Goal: Obtain resource: Download file/media

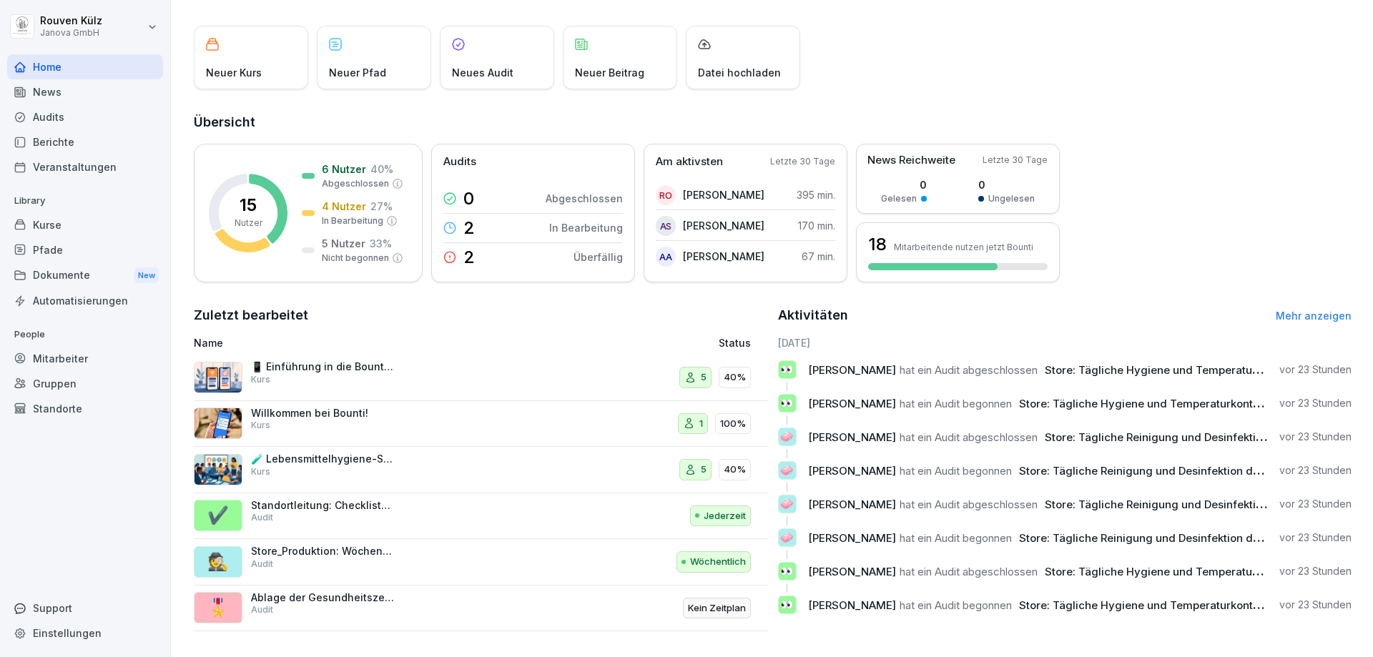
scroll to position [79, 0]
click at [79, 281] on div "Dokumente New" at bounding box center [85, 275] width 156 height 26
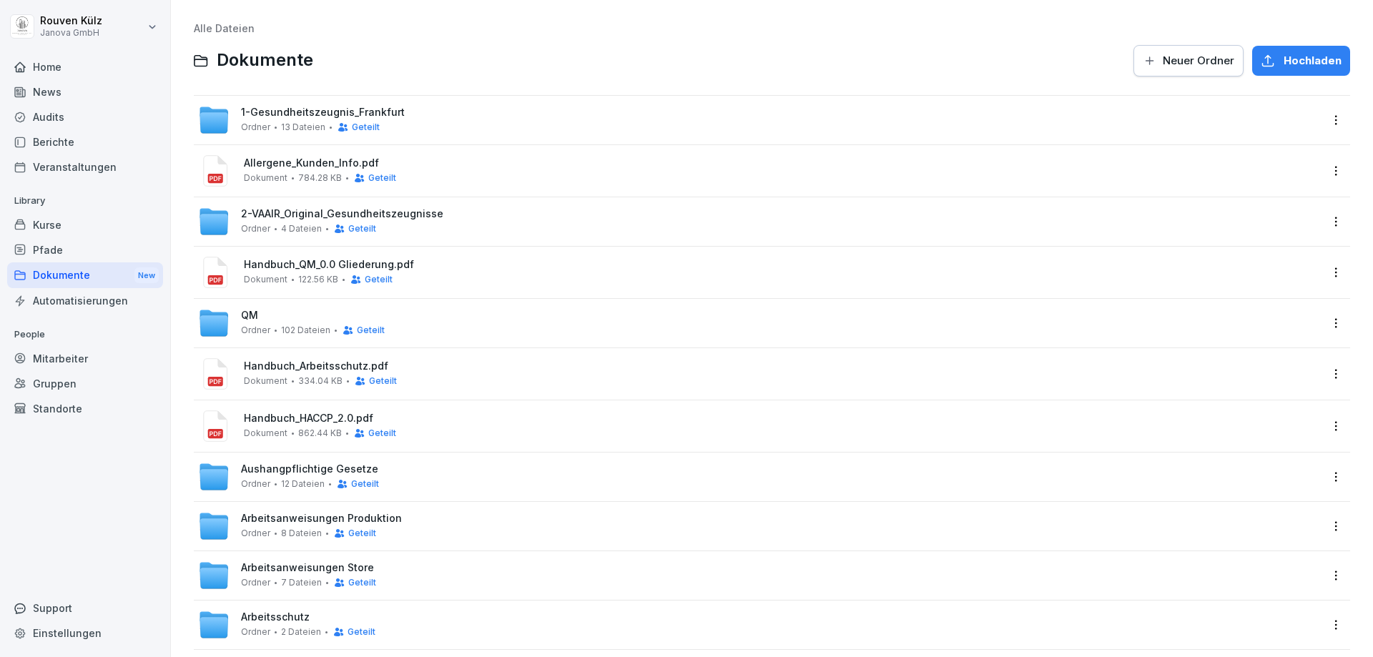
scroll to position [76, 0]
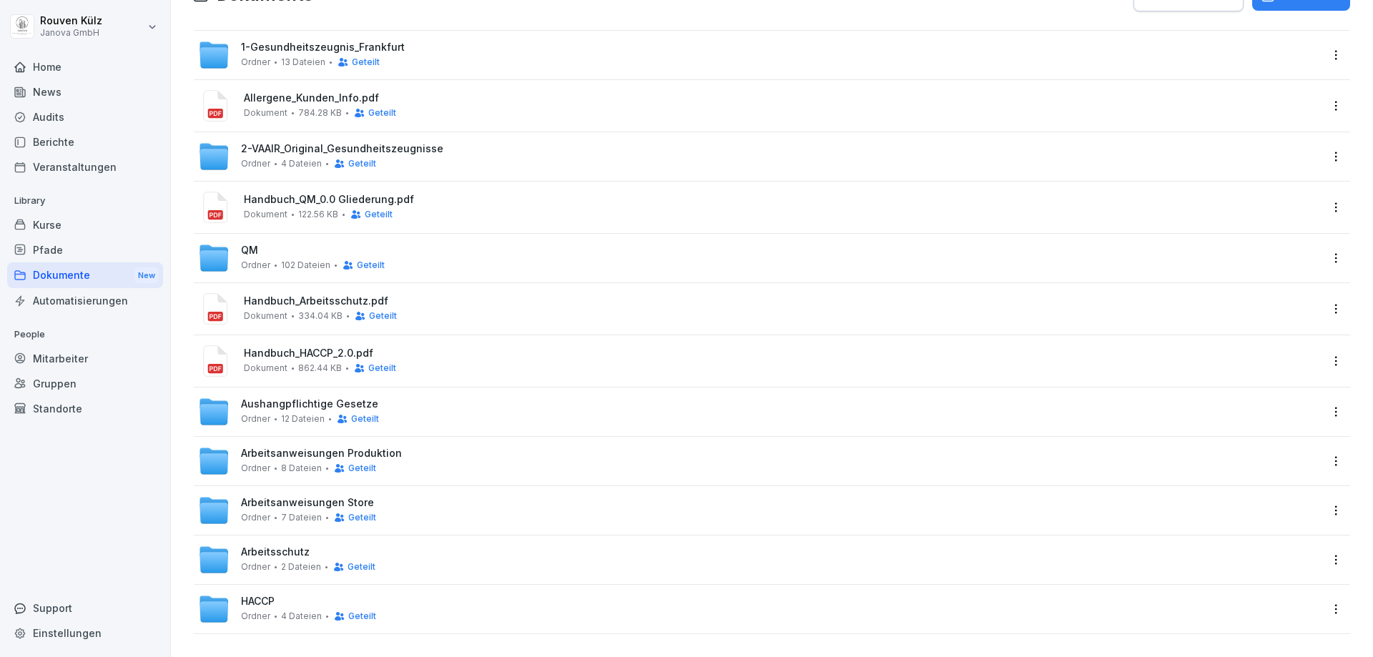
click at [285, 546] on span "Arbeitsschutz" at bounding box center [275, 552] width 69 height 12
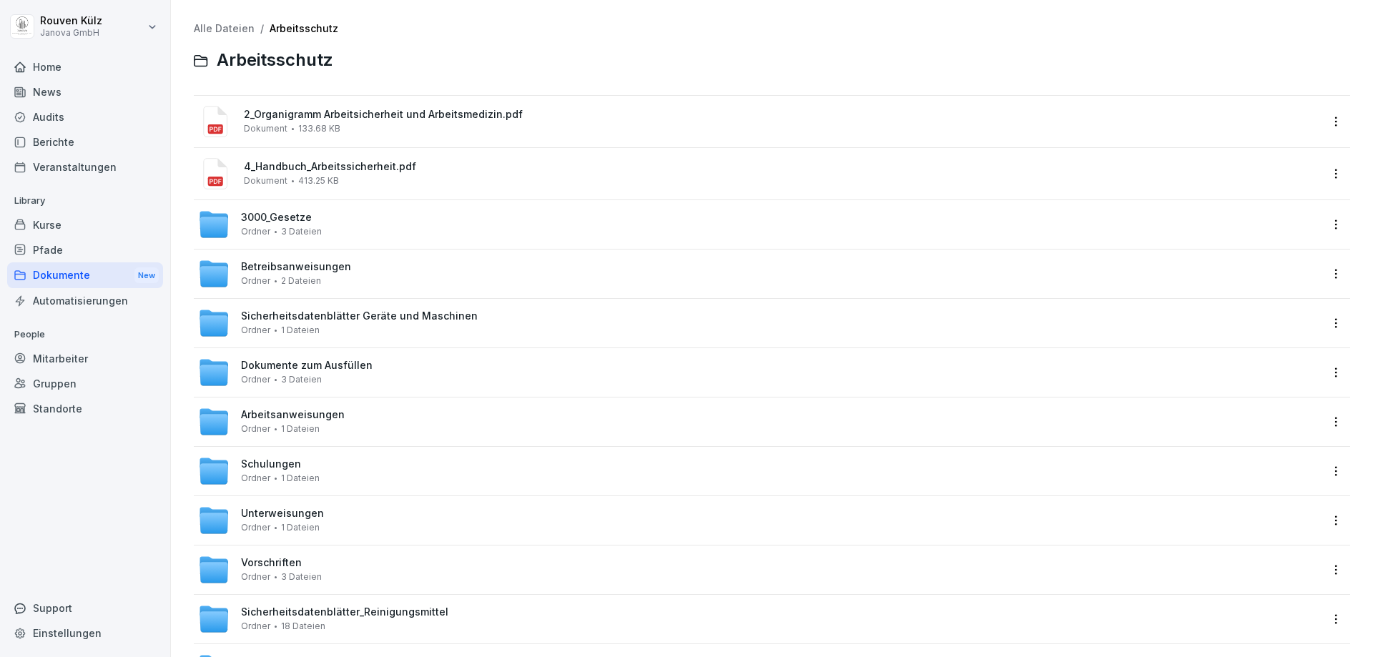
click at [293, 408] on div "Arbeitsanweisungen Ordner 1 Dateien" at bounding box center [759, 421] width 1122 height 31
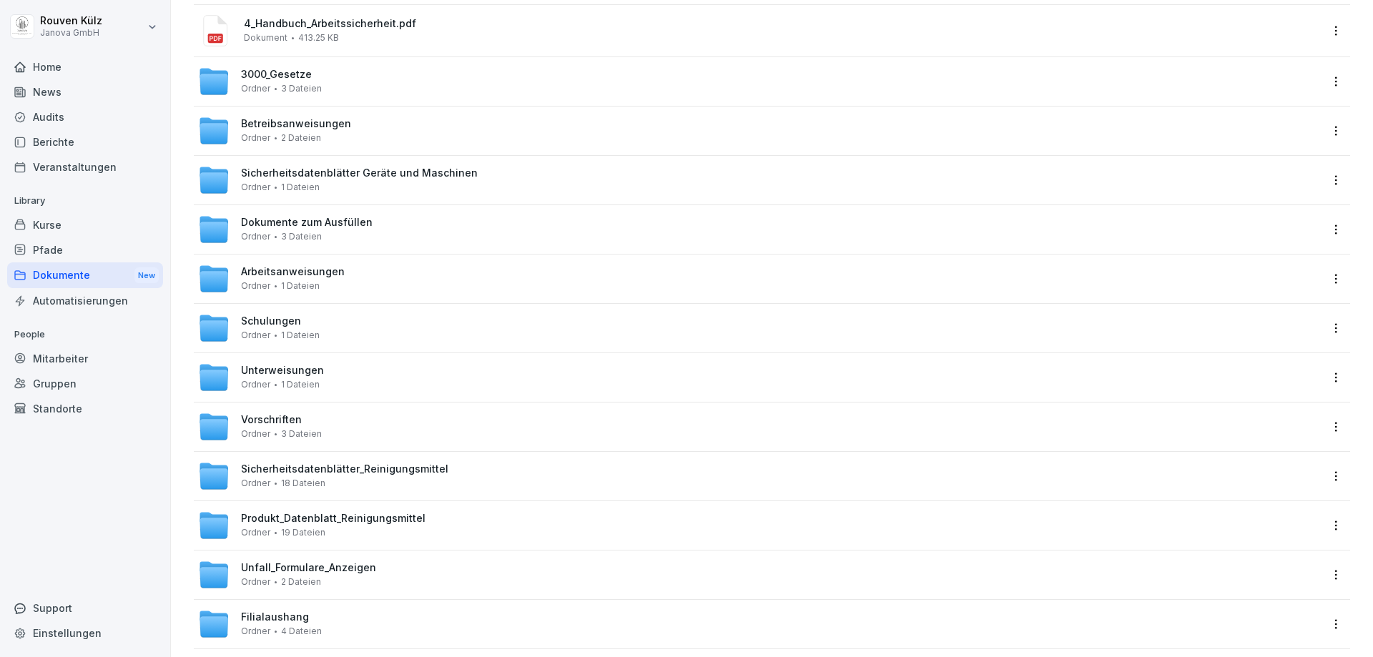
scroll to position [169, 0]
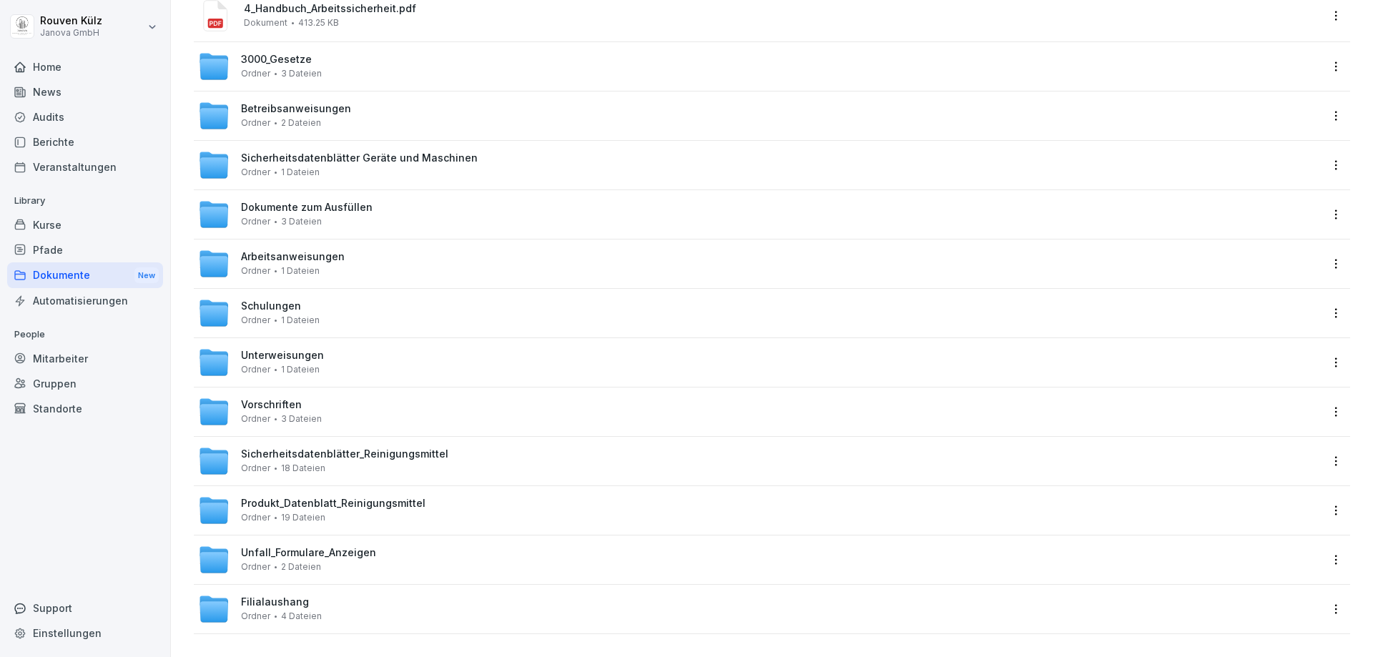
click at [408, 448] on span "Sicherheitsdatenblätter_Reinigungsmittel" at bounding box center [344, 454] width 207 height 12
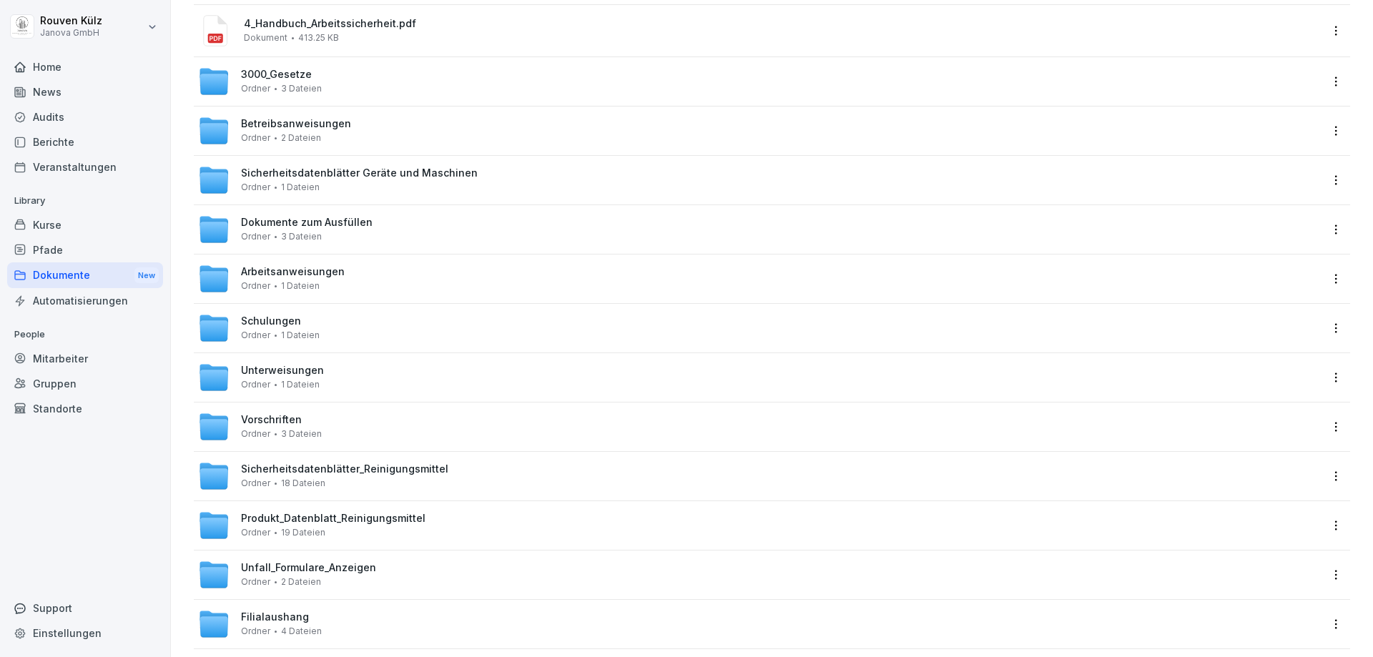
scroll to position [169, 0]
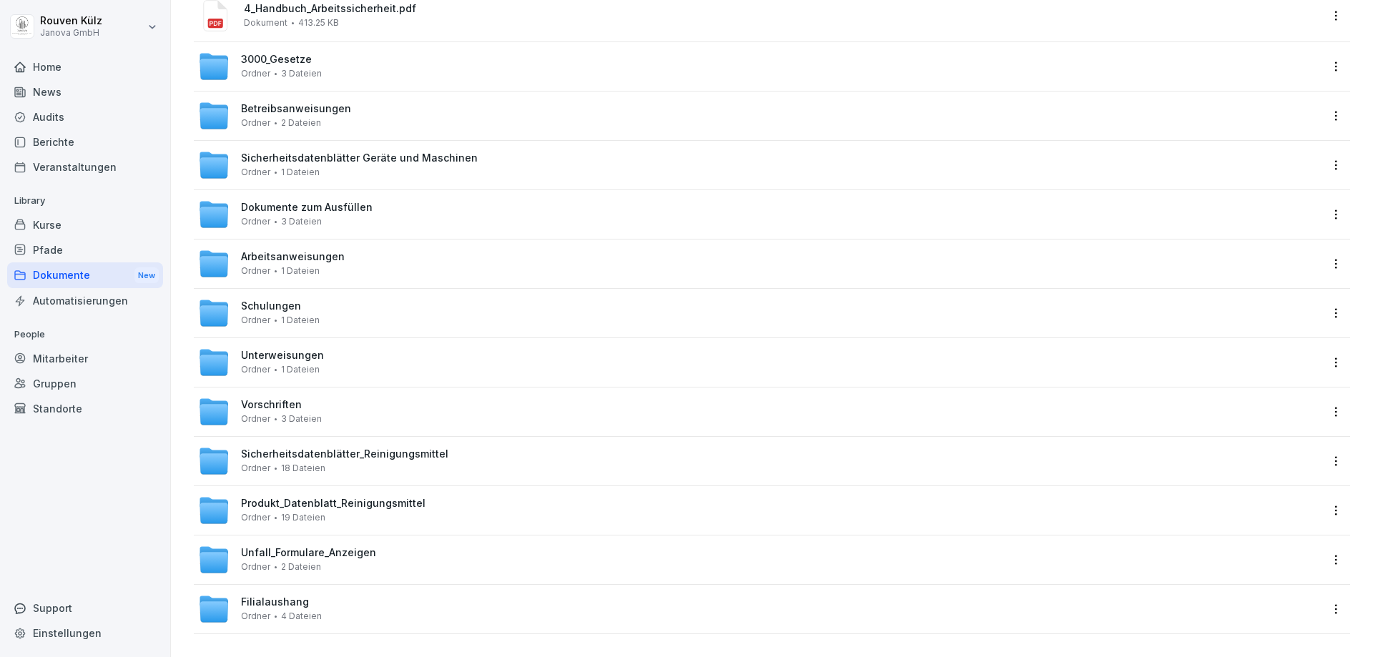
click at [436, 495] on div "Produkt_Datenblatt_Reinigungsmittel Ordner 19 Dateien" at bounding box center [759, 510] width 1122 height 31
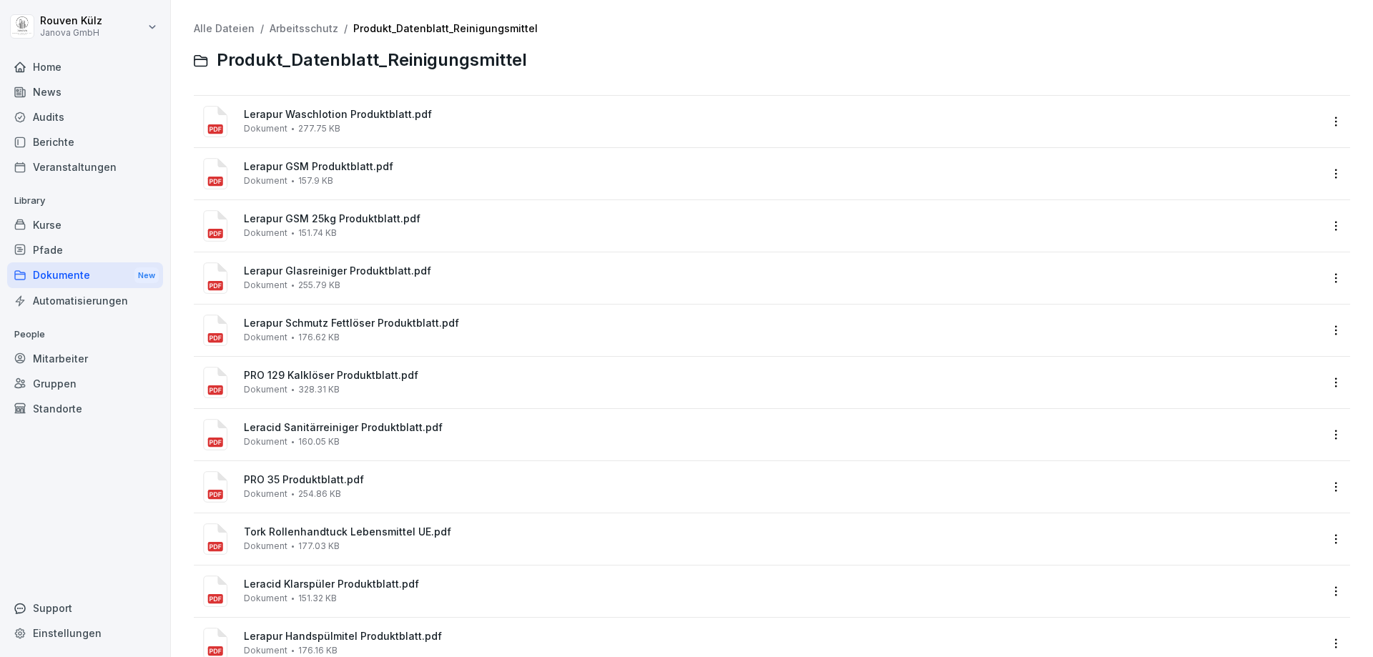
click at [394, 117] on span "Lerapur Waschlotion Produktblatt.pdf" at bounding box center [782, 115] width 1076 height 12
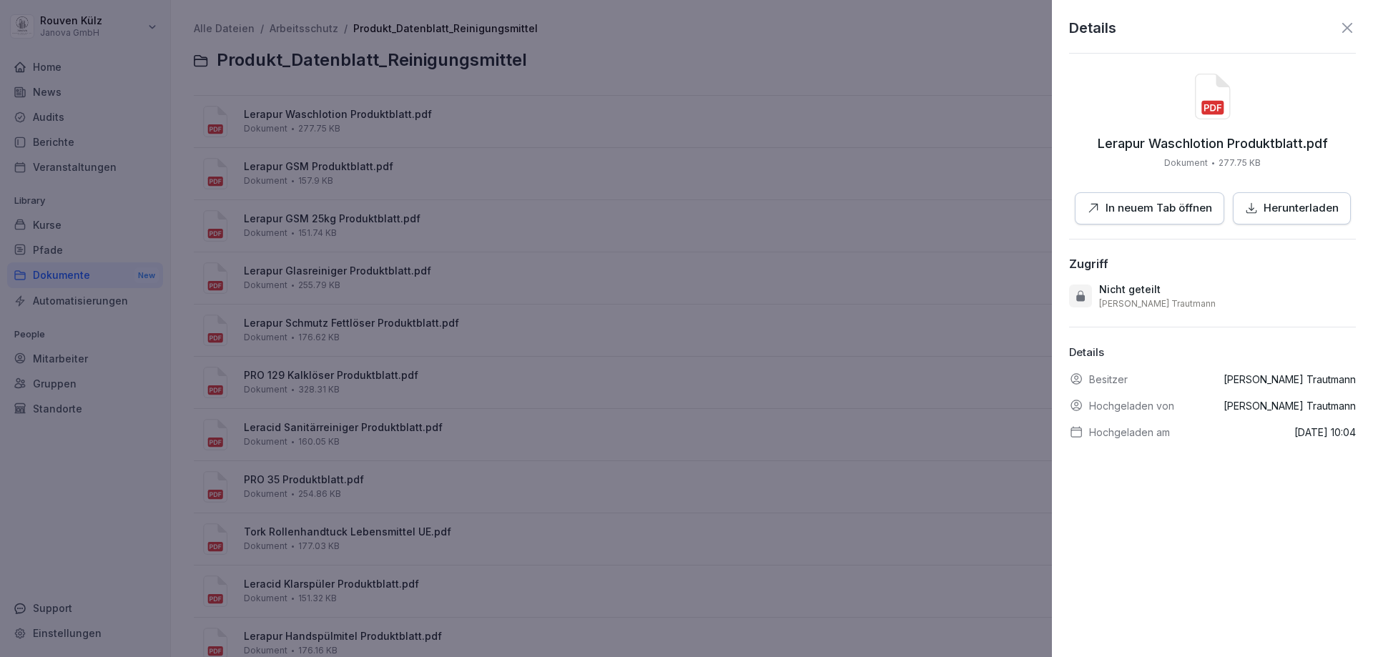
click at [1160, 213] on p "In neuem Tab öffnen" at bounding box center [1159, 208] width 107 height 16
click at [1327, 31] on div "Details" at bounding box center [1212, 27] width 287 height 21
click at [1343, 31] on icon at bounding box center [1347, 27] width 17 height 17
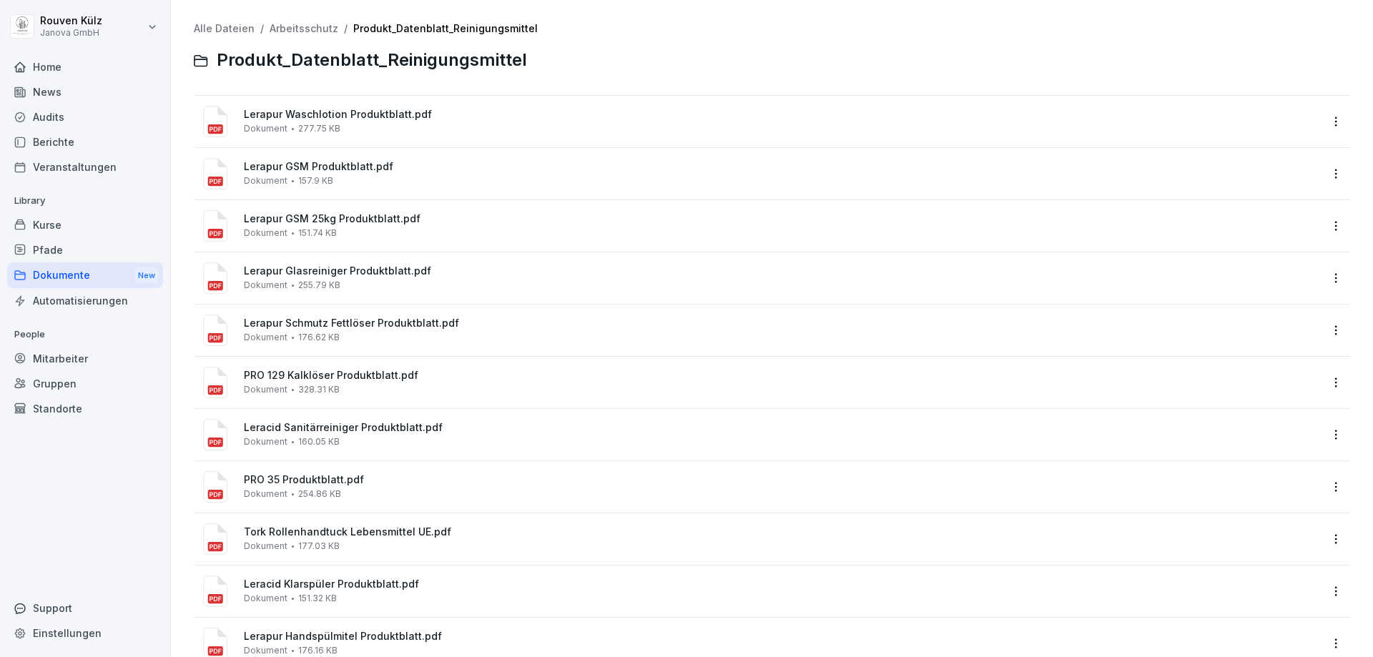
click at [312, 31] on link "Arbeitsschutz" at bounding box center [304, 28] width 69 height 12
